Goal: Task Accomplishment & Management: Manage account settings

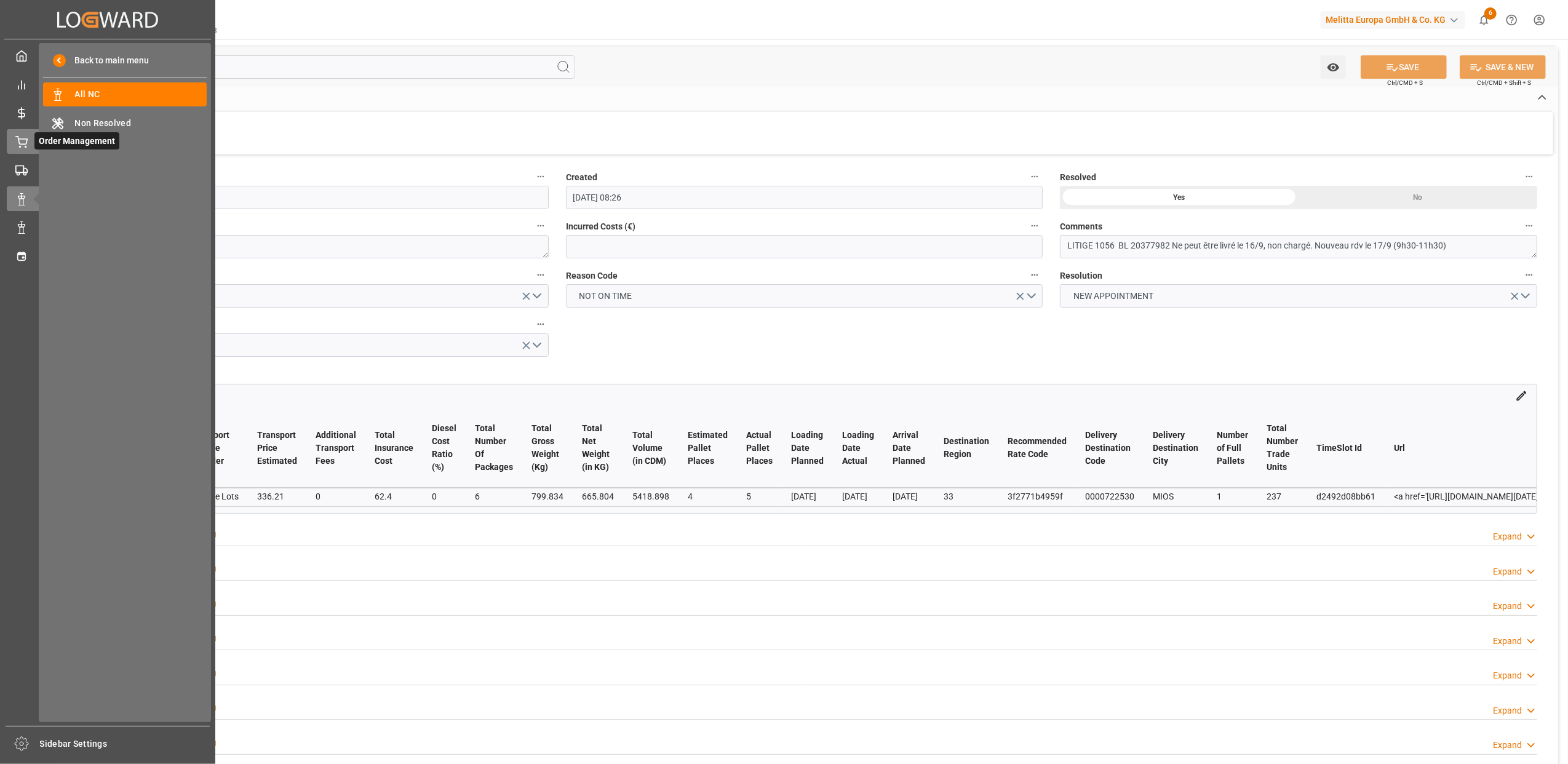
click at [30, 141] on div "Order Management Order Management" at bounding box center [108, 141] width 202 height 24
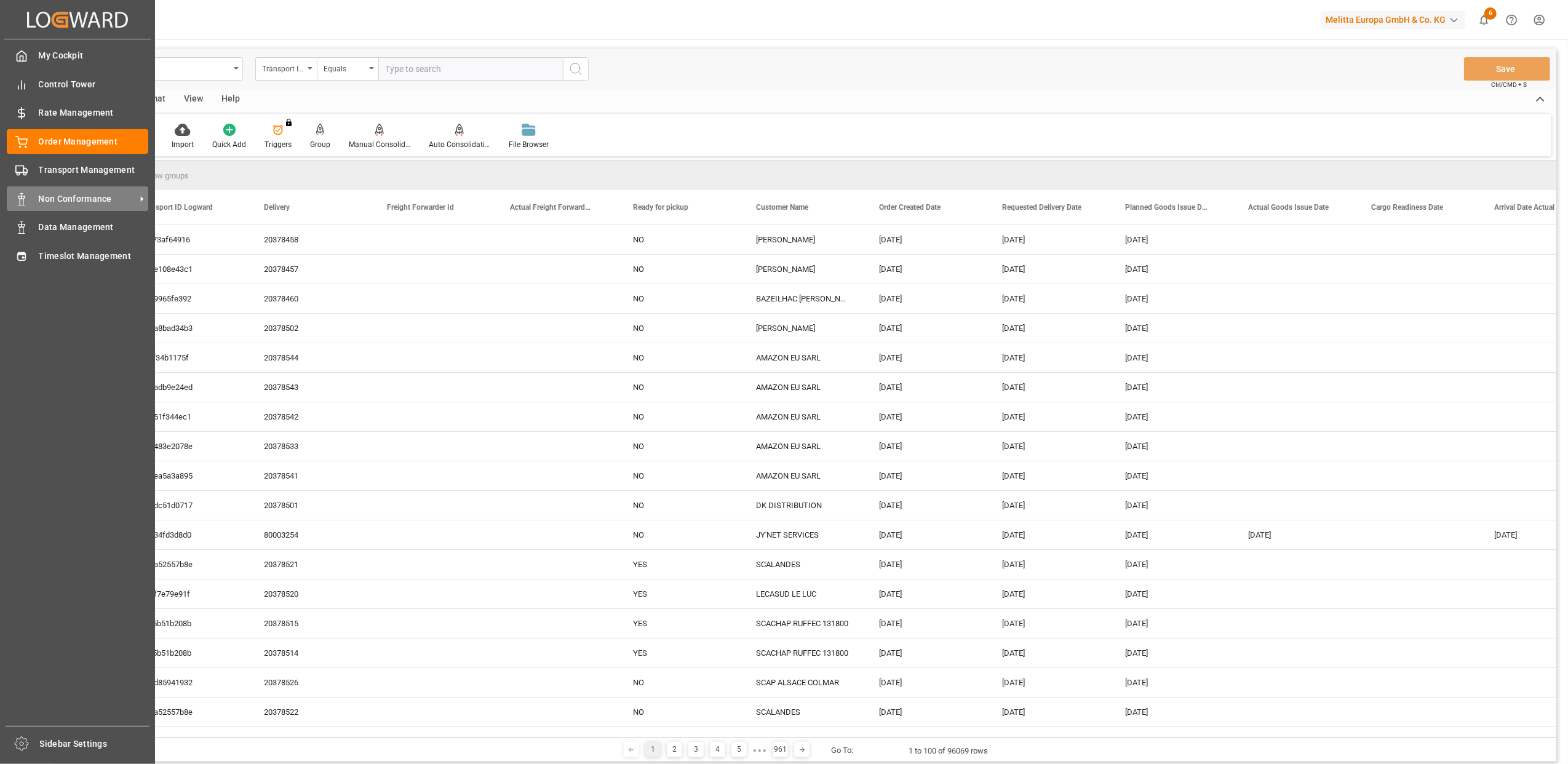
click at [61, 205] on div "Non Conformance Non Conformance" at bounding box center [78, 198] width 141 height 24
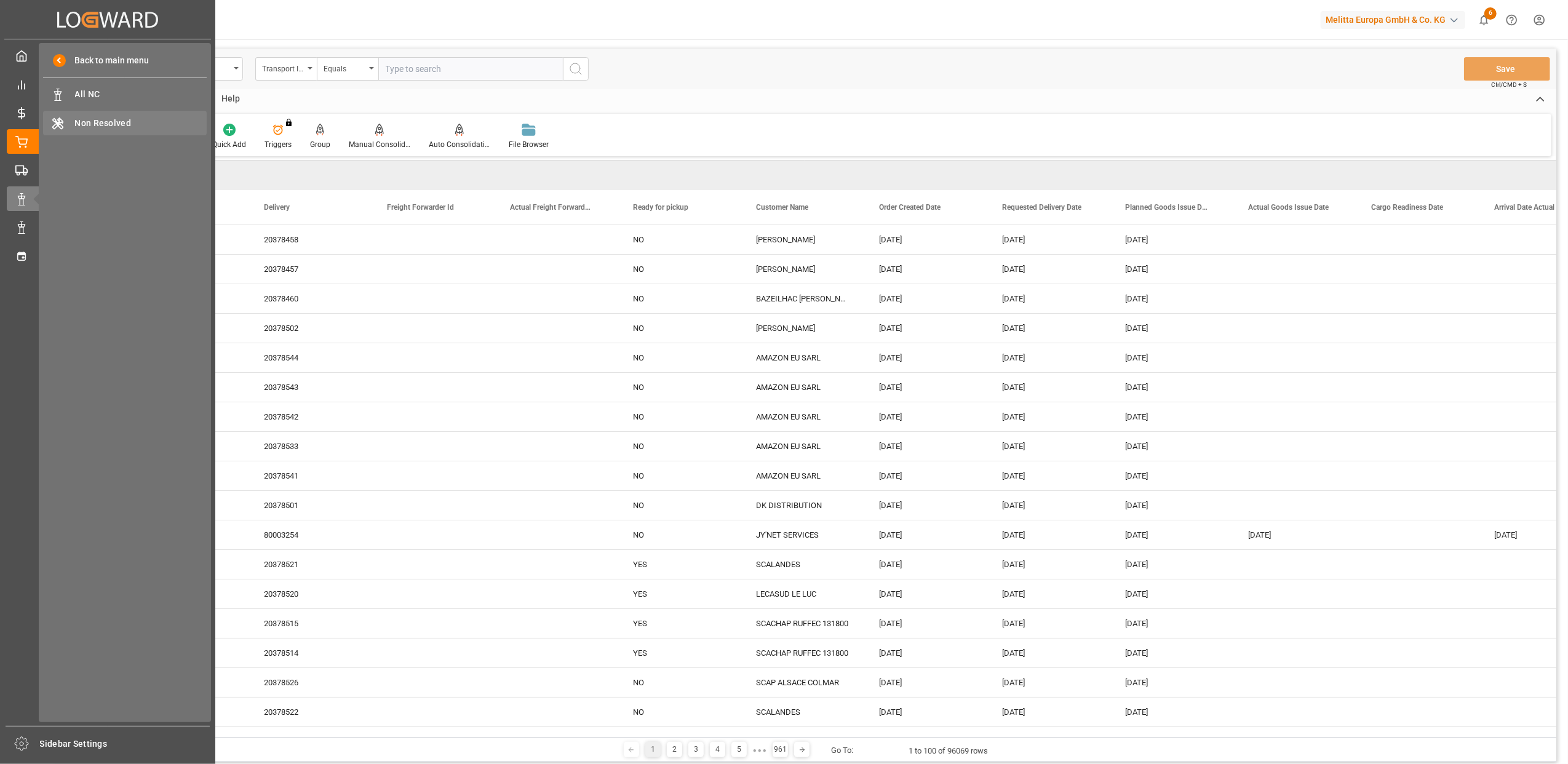
click at [112, 123] on span "Non Resolved" at bounding box center [141, 123] width 132 height 13
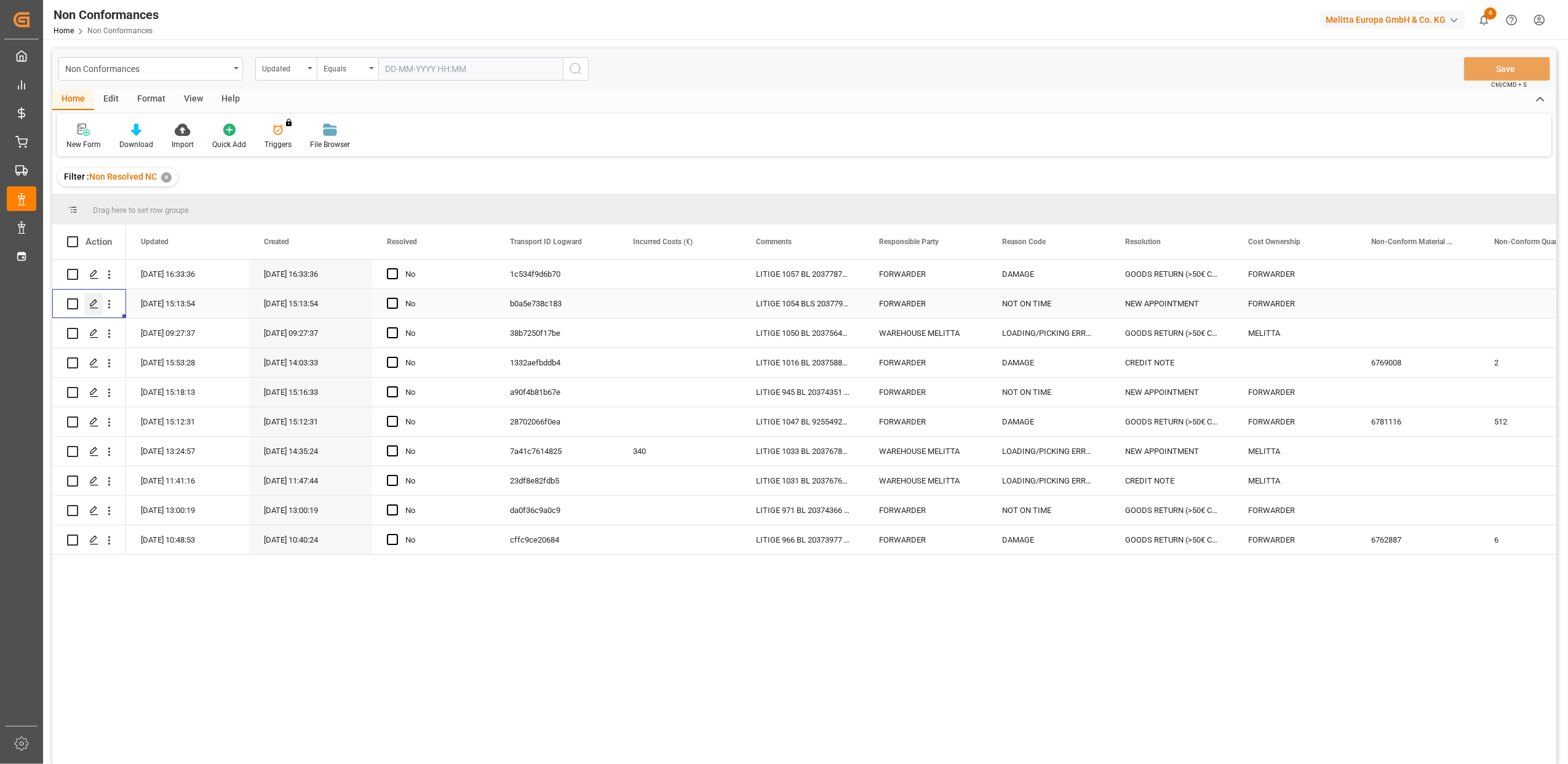
click at [99, 310] on div "Press SPACE to select this row." at bounding box center [94, 304] width 19 height 23
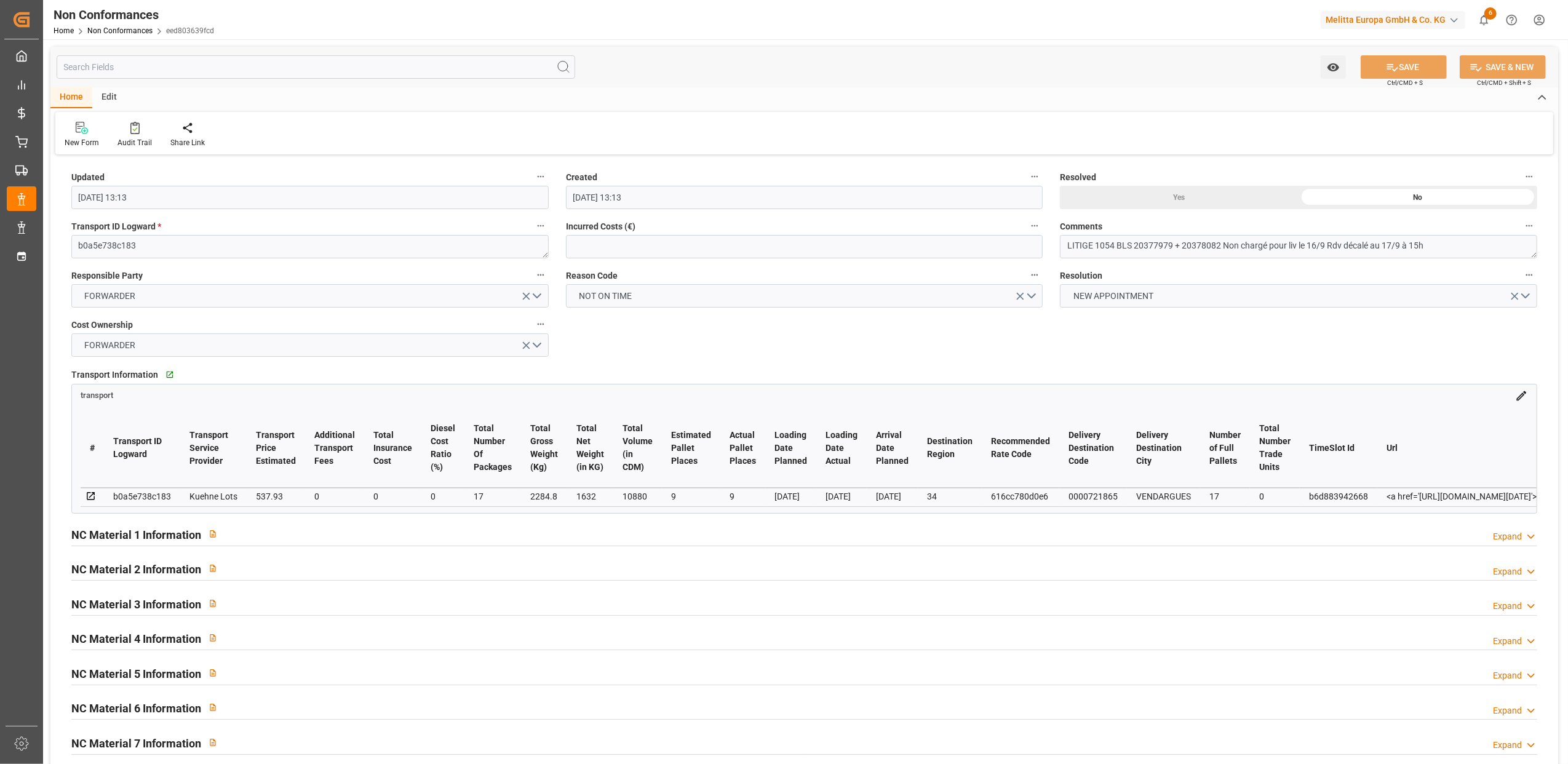
click at [1179, 205] on div "Yes" at bounding box center [1180, 197] width 239 height 23
click at [1428, 67] on button "SAVE" at bounding box center [1403, 67] width 86 height 23
type input "[DATE] 09:54"
